Goal: Information Seeking & Learning: Learn about a topic

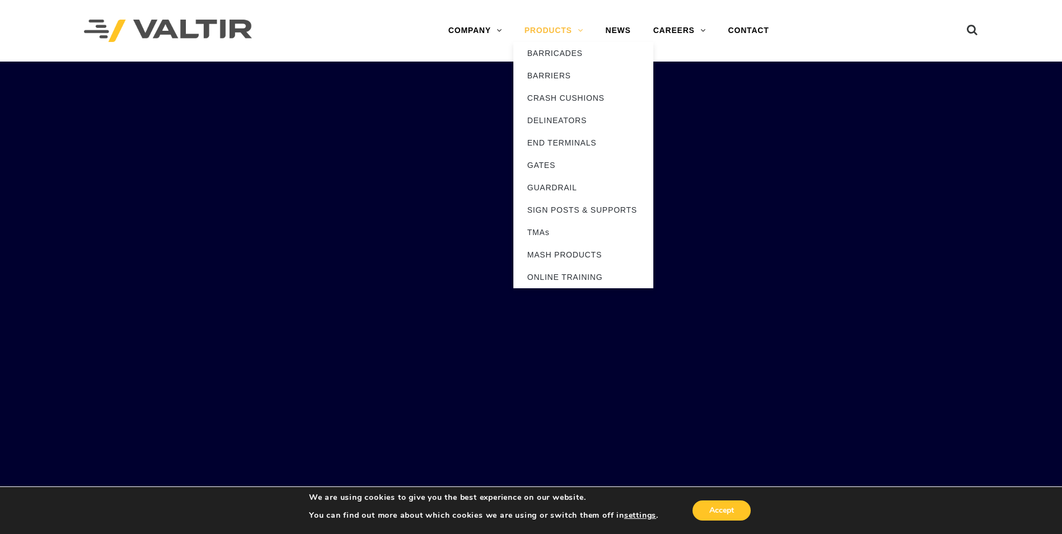
click at [554, 29] on link "PRODUCTS" at bounding box center [553, 31] width 81 height 22
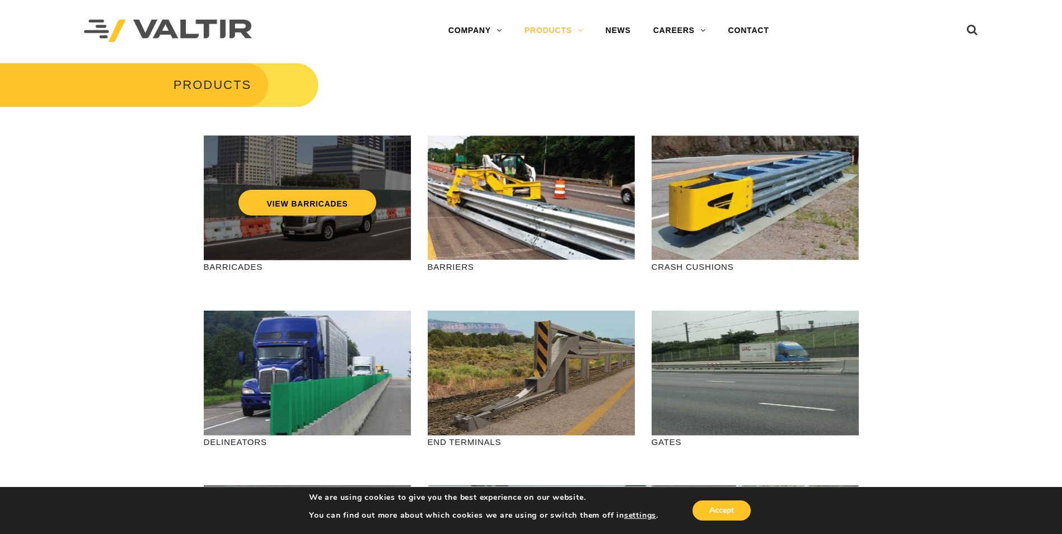
click at [275, 224] on div "VIEW BARRICADES" at bounding box center [307, 197] width 207 height 125
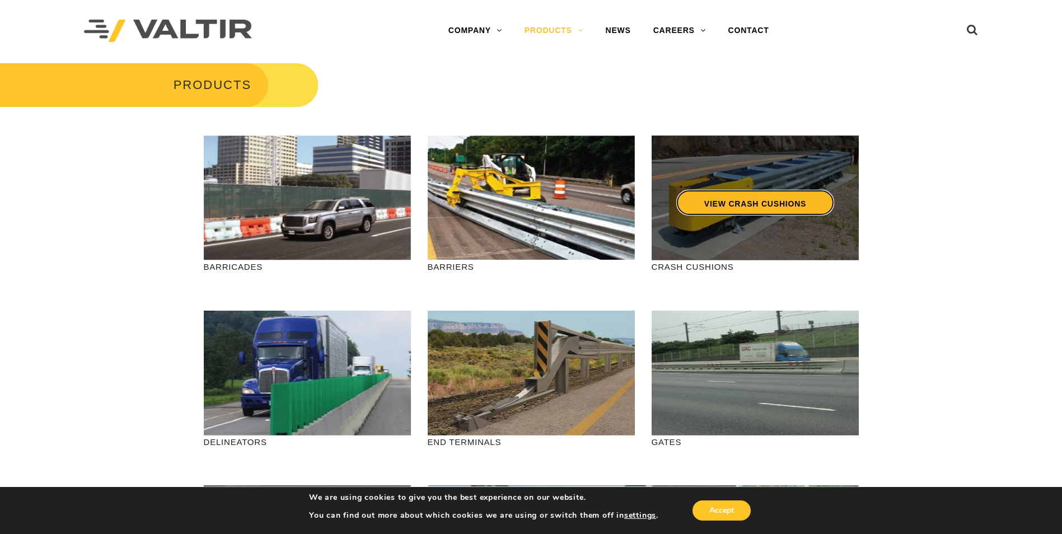
click at [795, 207] on link "VIEW CRASH CUSHIONS" at bounding box center [755, 203] width 158 height 26
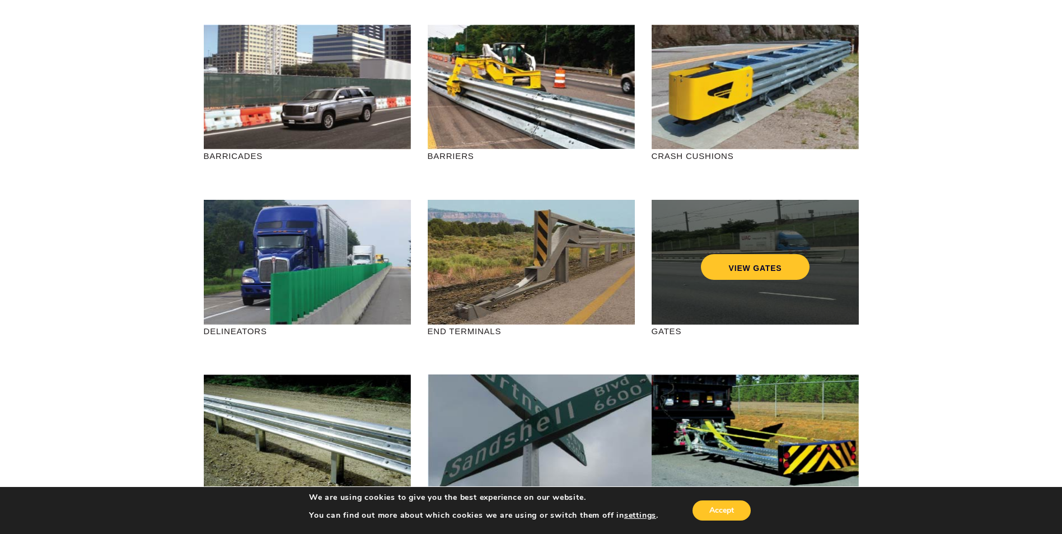
scroll to position [112, 0]
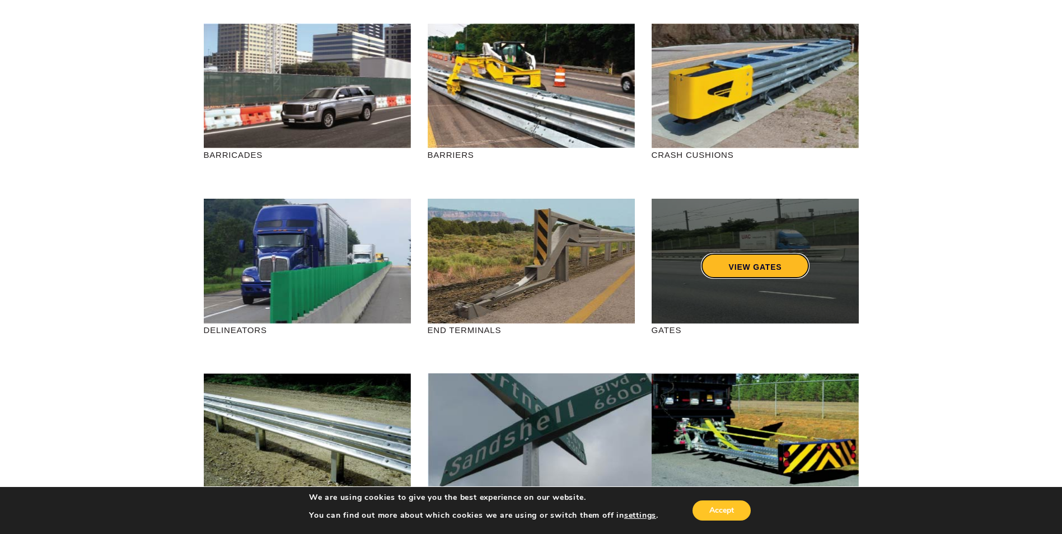
click at [757, 269] on link "VIEW GATES" at bounding box center [754, 266] width 109 height 26
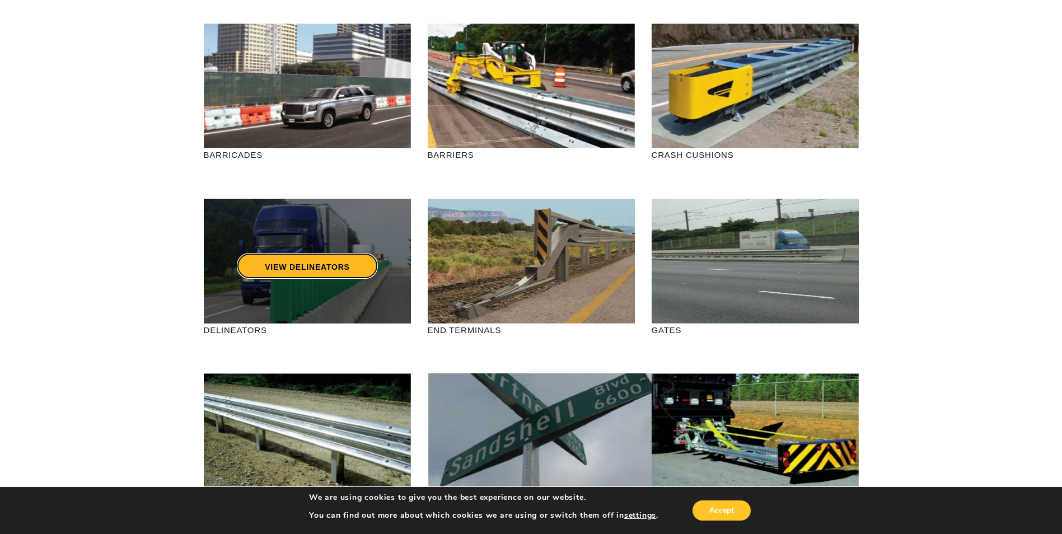
click at [316, 265] on link "VIEW DELINEATORS" at bounding box center [307, 266] width 141 height 26
click at [327, 268] on link "VIEW DELINEATORS" at bounding box center [307, 266] width 141 height 26
click at [359, 288] on div "VIEW DELINEATORS" at bounding box center [307, 261] width 207 height 125
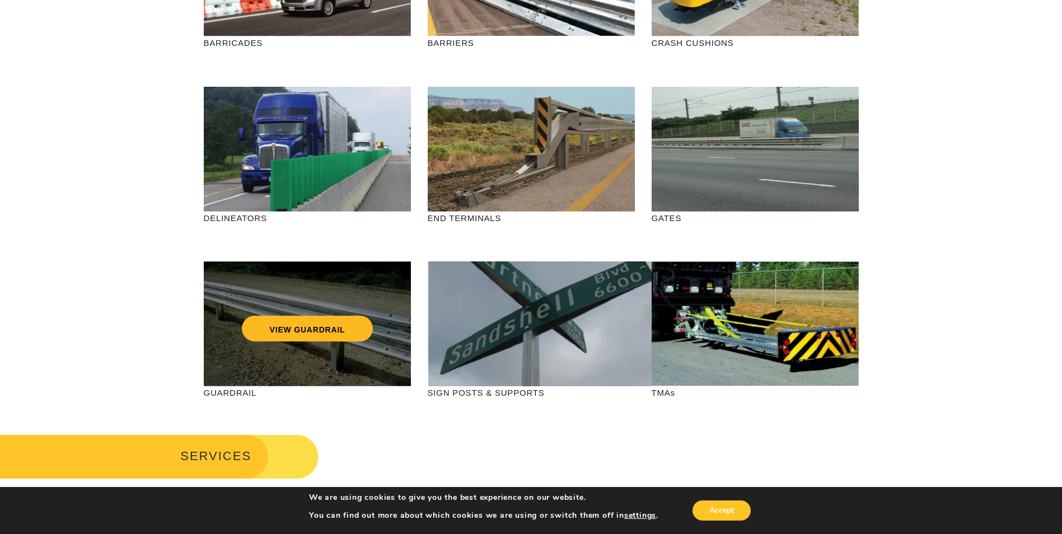
scroll to position [280, 0]
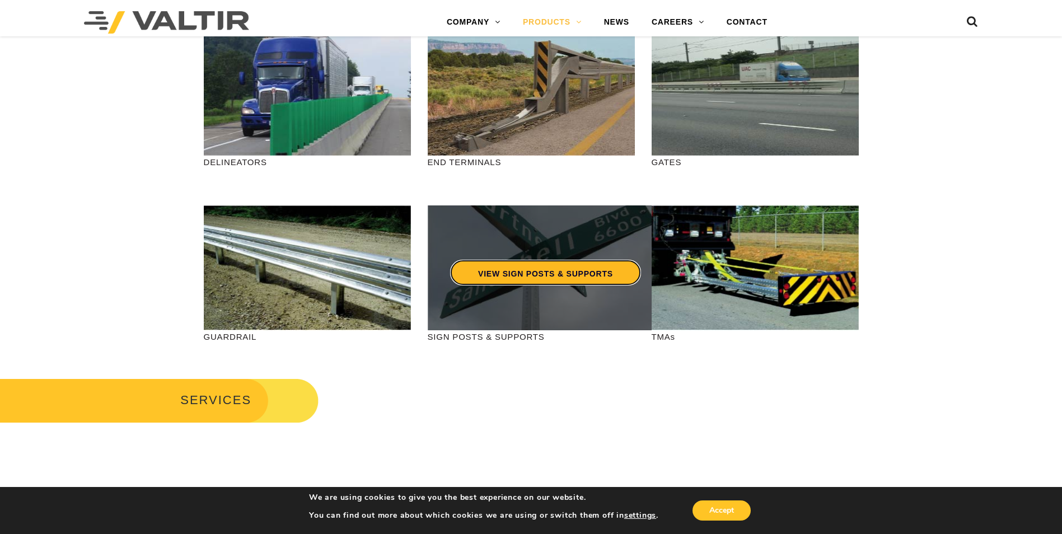
click at [490, 276] on link "VIEW SIGN POSTS & SUPPORTS" at bounding box center [545, 273] width 191 height 26
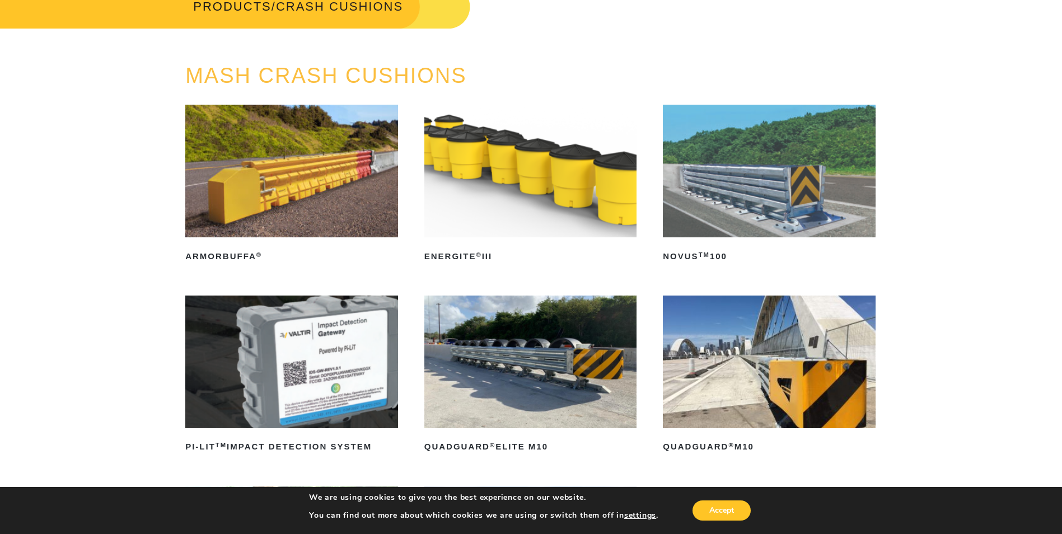
scroll to position [69, 0]
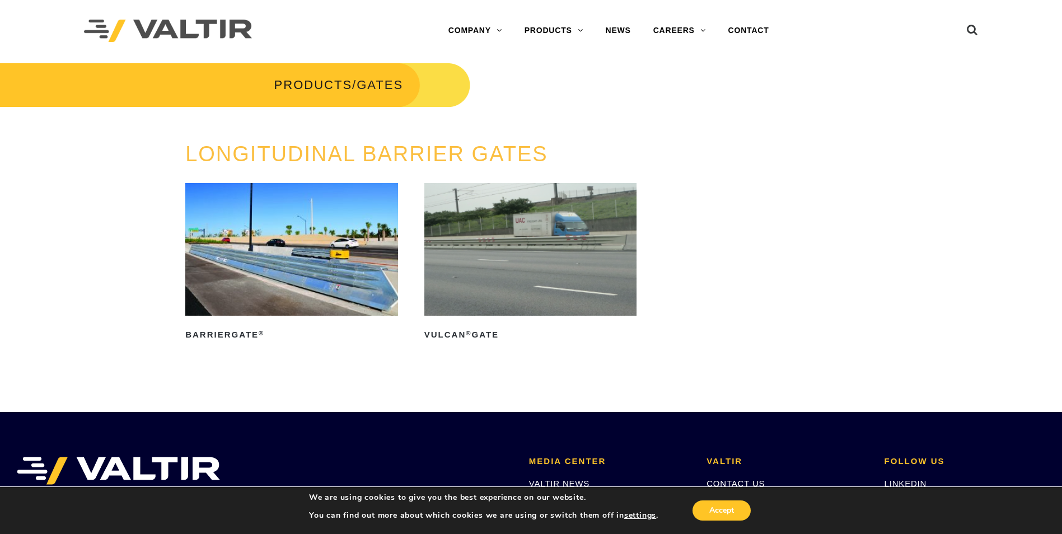
click at [350, 294] on img at bounding box center [291, 249] width 213 height 133
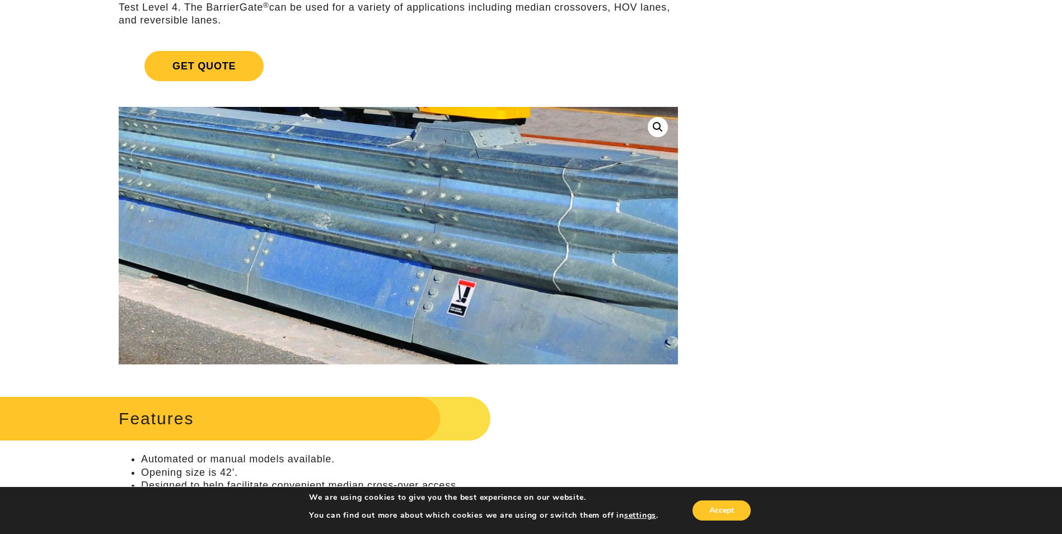
scroll to position [168, 0]
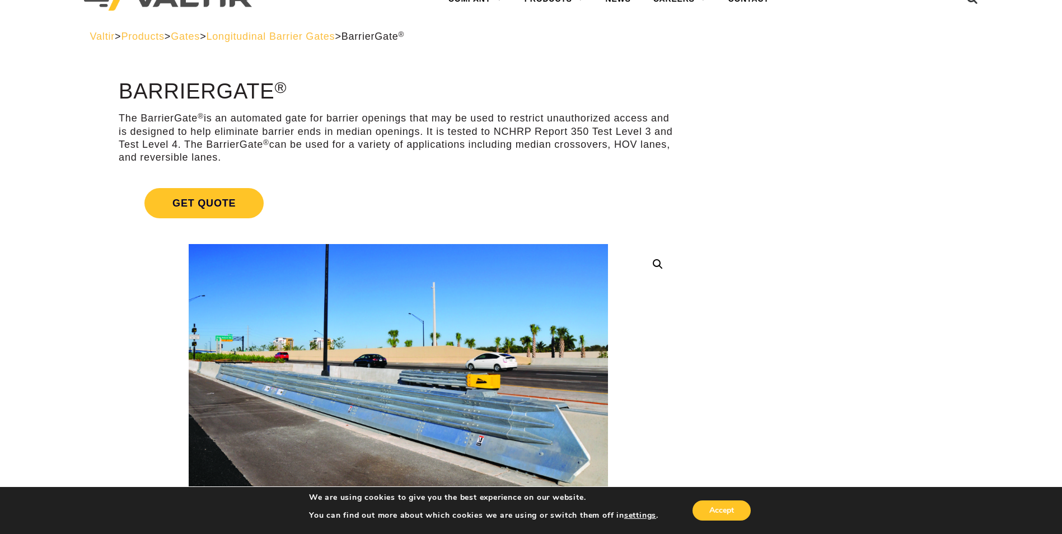
scroll to position [0, 0]
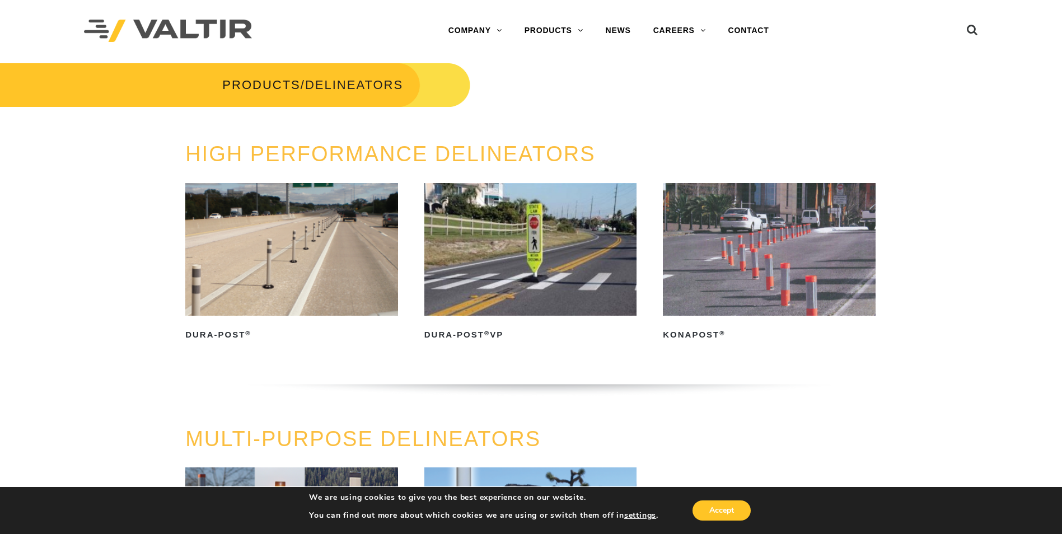
click at [312, 280] on img at bounding box center [291, 249] width 213 height 133
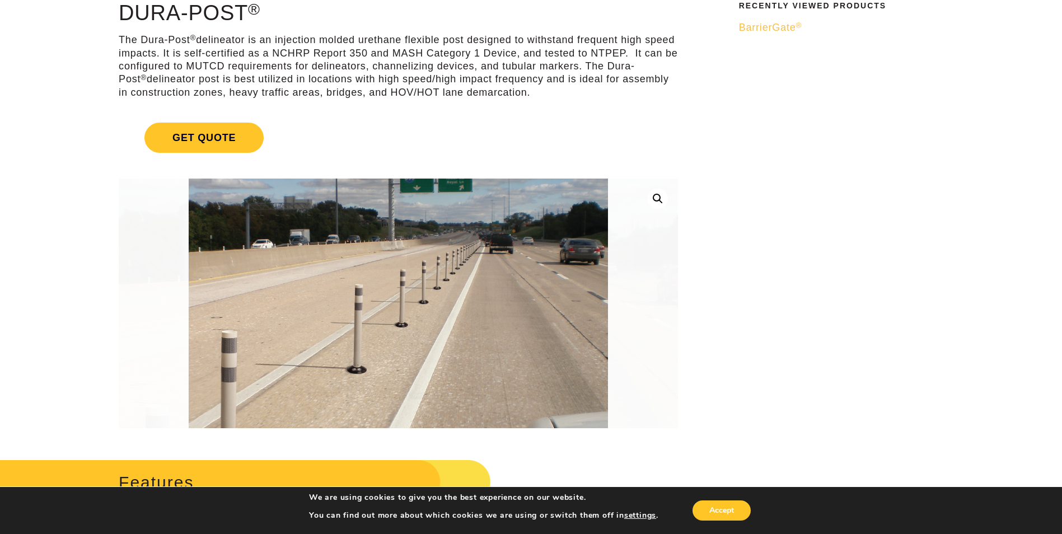
scroll to position [56, 0]
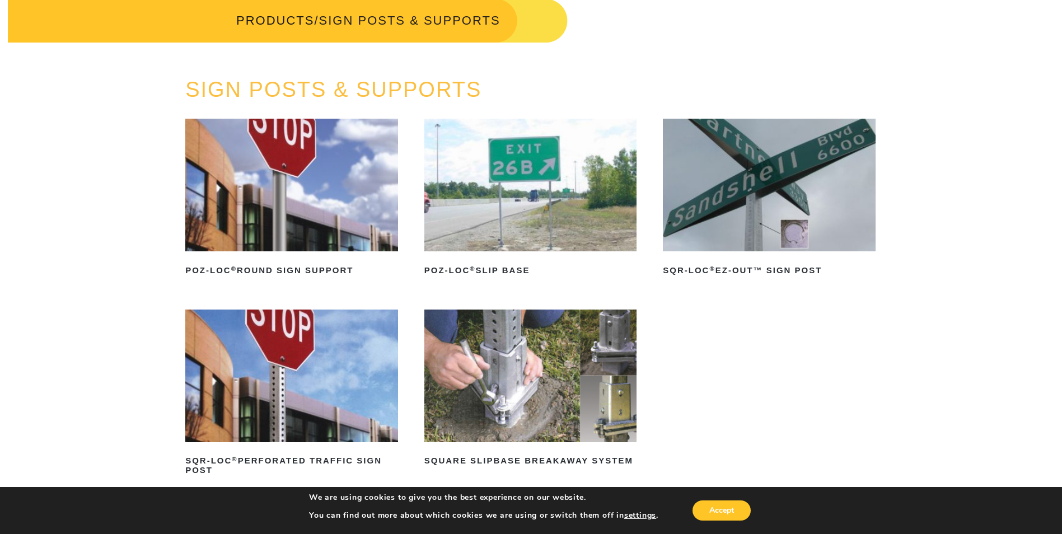
scroll to position [112, 0]
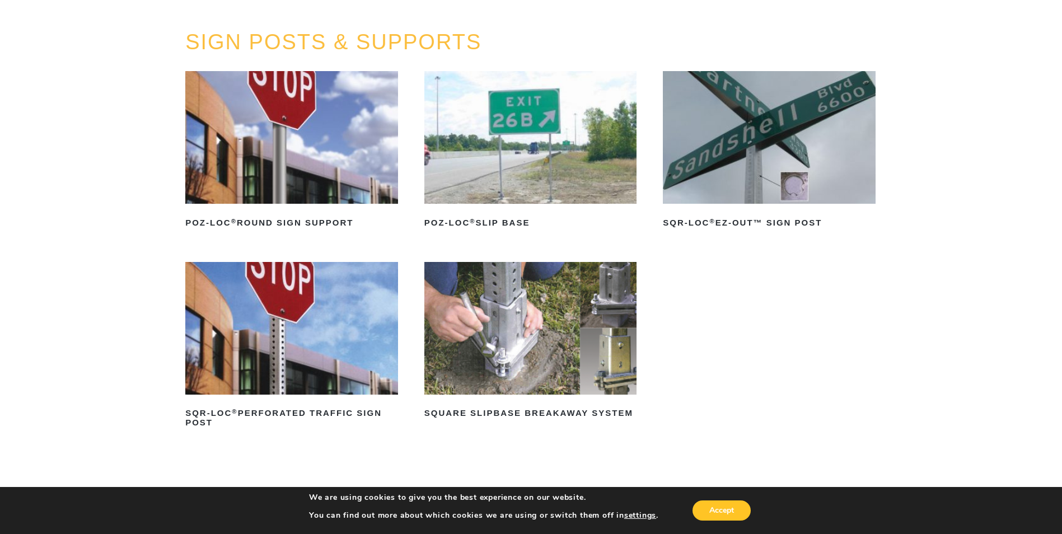
click at [296, 176] on img at bounding box center [291, 137] width 213 height 133
click at [737, 165] on img at bounding box center [769, 137] width 213 height 133
click at [534, 375] on img at bounding box center [530, 328] width 213 height 133
click at [534, 374] on img at bounding box center [530, 328] width 213 height 133
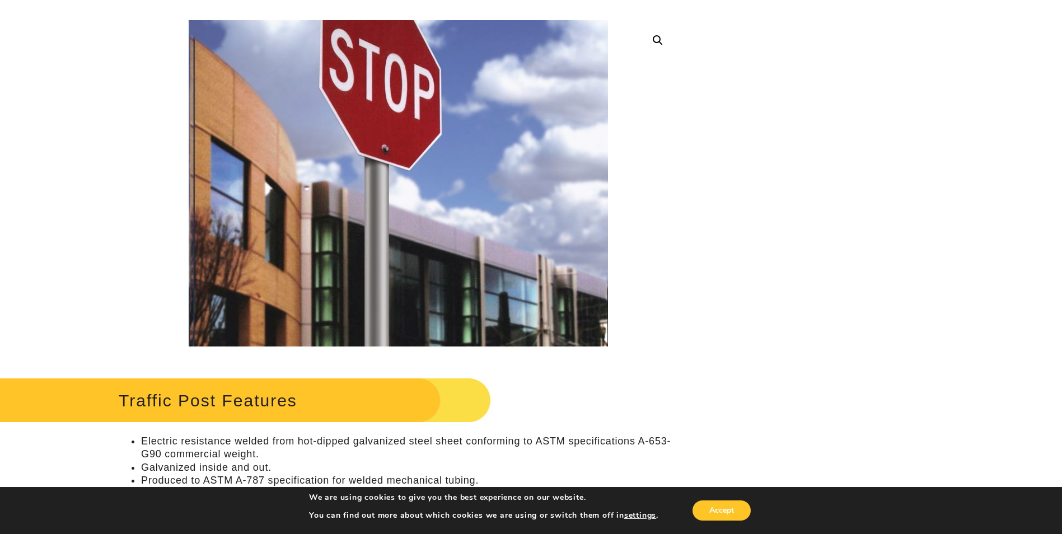
scroll to position [112, 0]
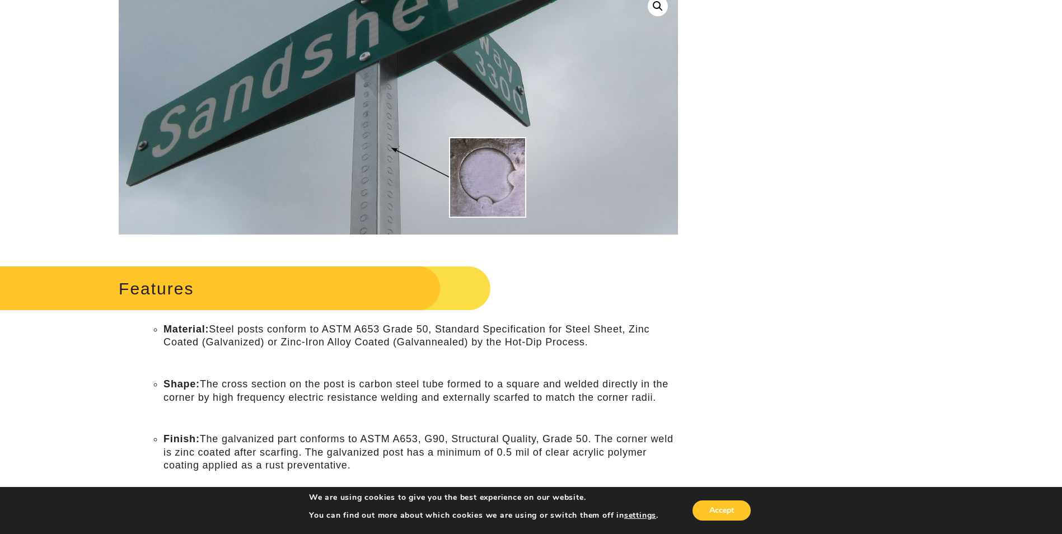
scroll to position [164, 0]
